Goal: Information Seeking & Learning: Learn about a topic

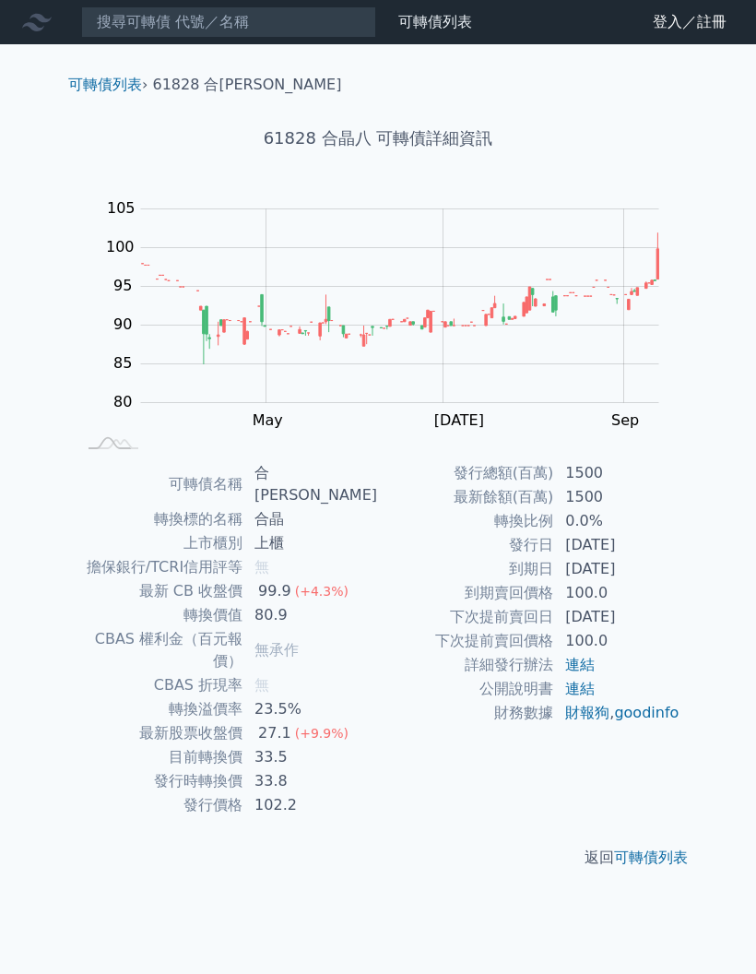
click at [208, 76] on li "61828 合[PERSON_NAME]" at bounding box center [247, 85] width 189 height 22
click at [207, 83] on li "61828 合[PERSON_NAME]" at bounding box center [247, 85] width 189 height 22
click at [120, 77] on link "可轉債列表" at bounding box center [105, 85] width 74 height 18
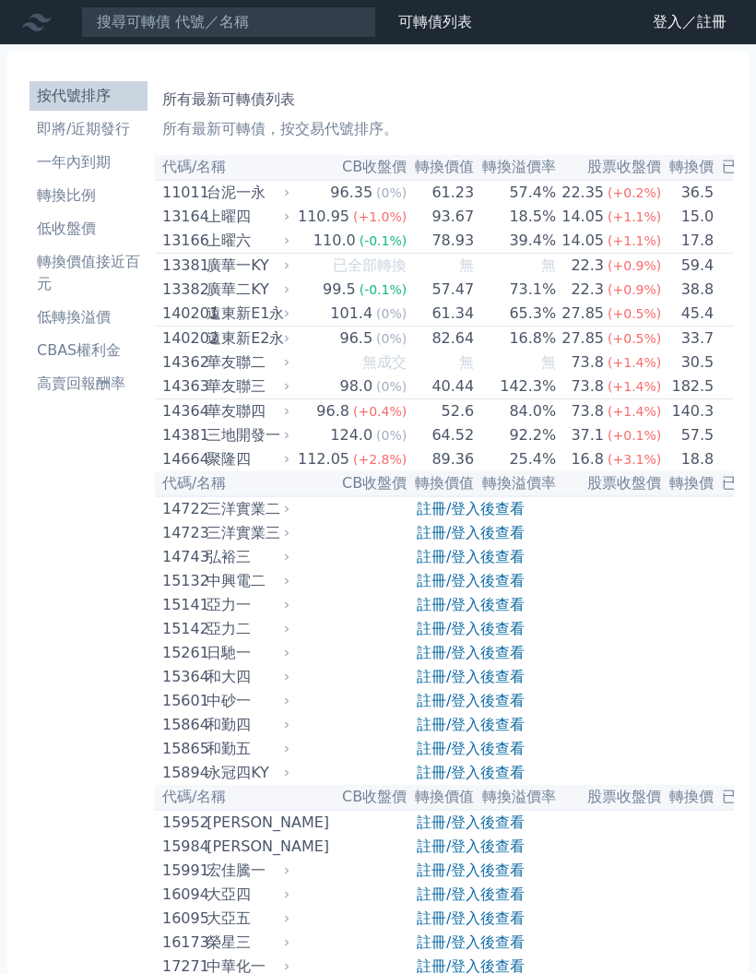
click at [132, 83] on link "按代號排序" at bounding box center [89, 96] width 118 height 30
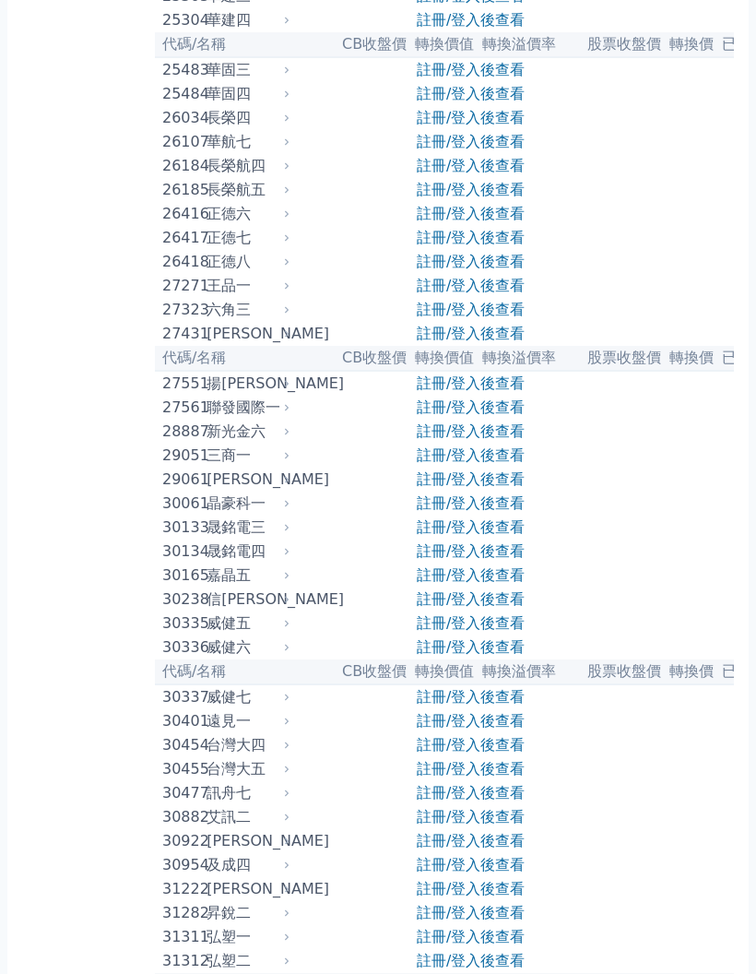
scroll to position [2081, 0]
